Goal: Information Seeking & Learning: Learn about a topic

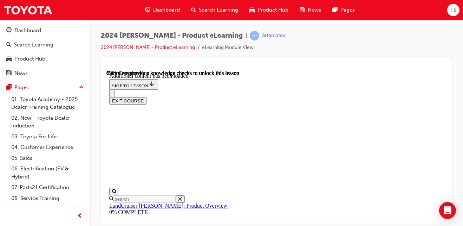
scroll to position [1643, 0]
radio input "true"
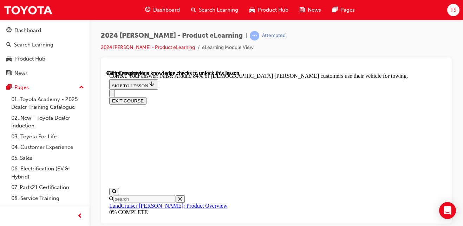
scroll to position [1828, 0]
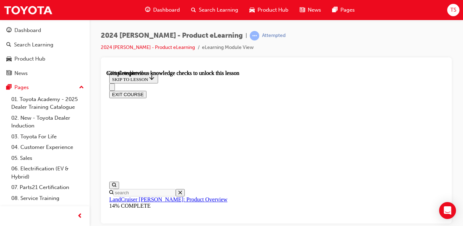
scroll to position [1122, 0]
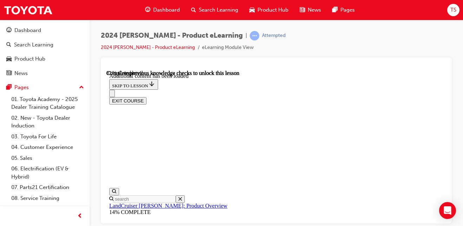
scroll to position [1272, 0]
radio input "true"
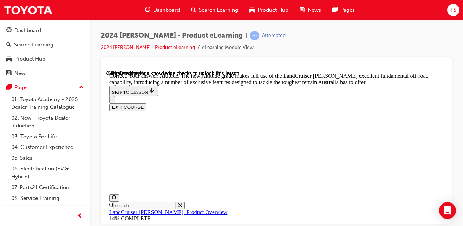
scroll to position [1623, 0]
checkbox input "true"
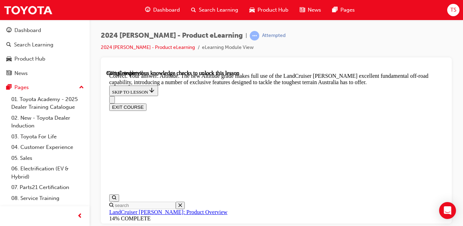
checkbox input "false"
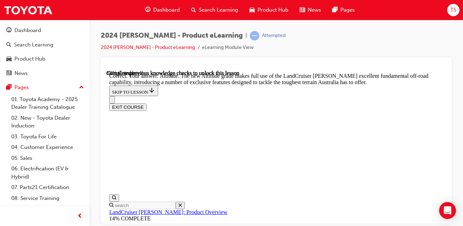
scroll to position [1729, 0]
checkbox input "true"
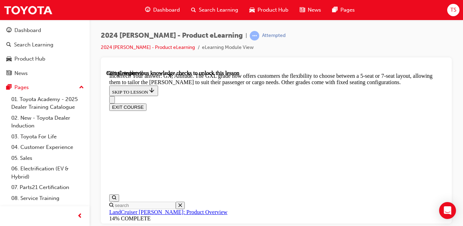
scroll to position [1903, 0]
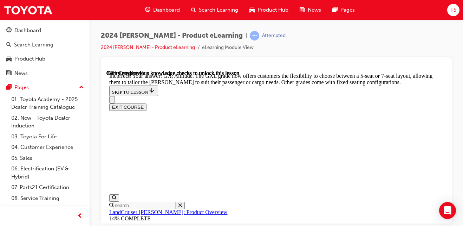
checkbox input "true"
checkbox input "false"
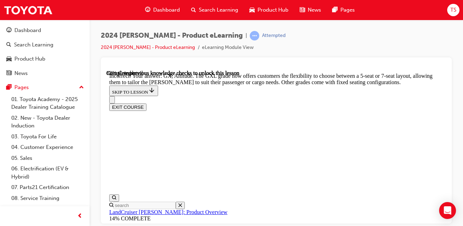
checkbox input "false"
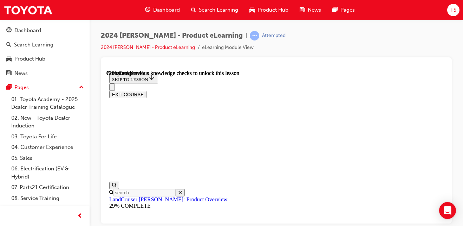
scroll to position [1451, 0]
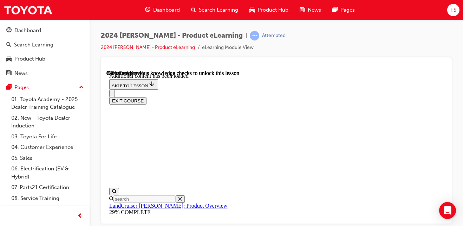
scroll to position [1601, 0]
